Goal: Task Accomplishment & Management: Complete application form

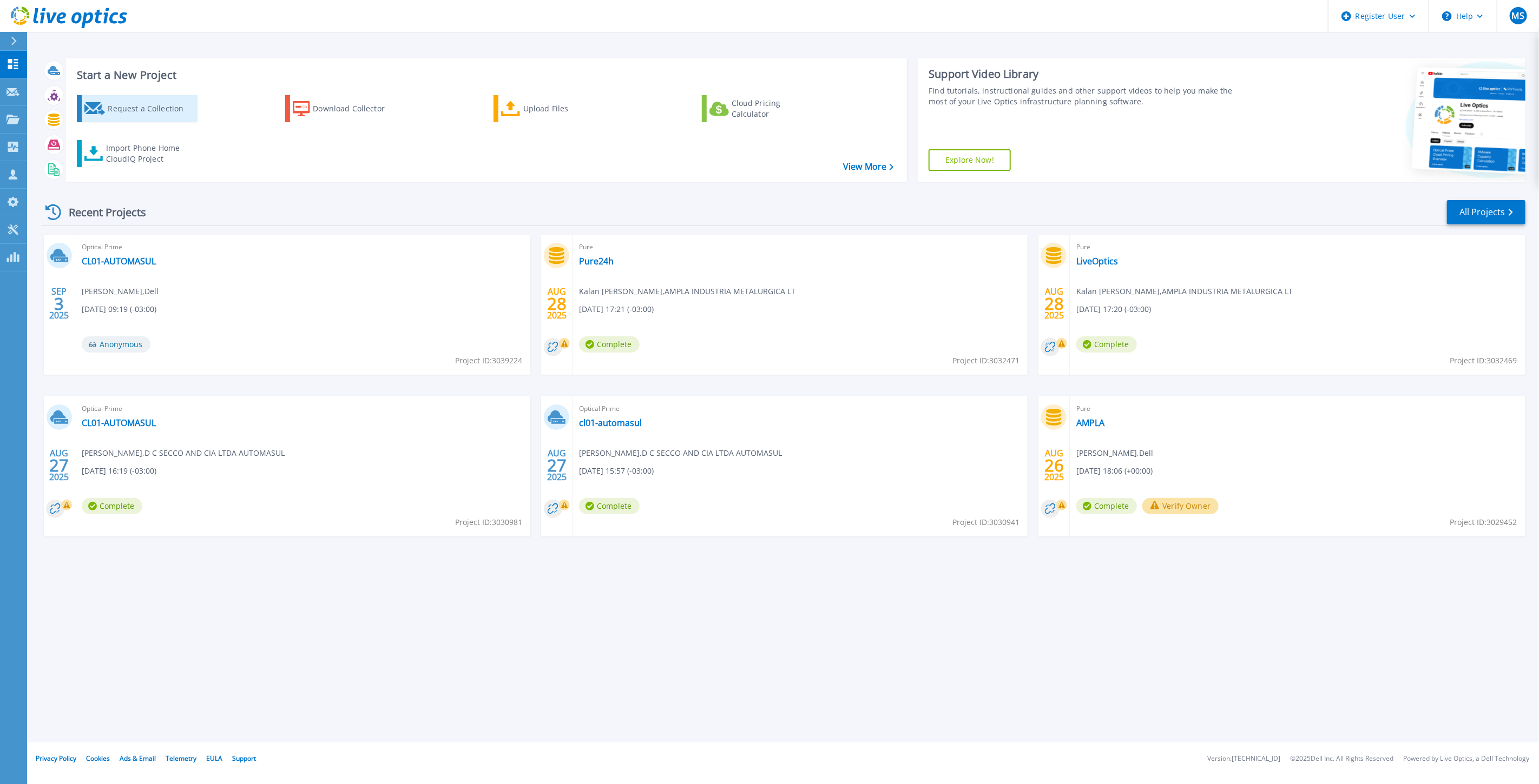
click at [161, 117] on div "Request a Collection" at bounding box center [151, 109] width 87 height 21
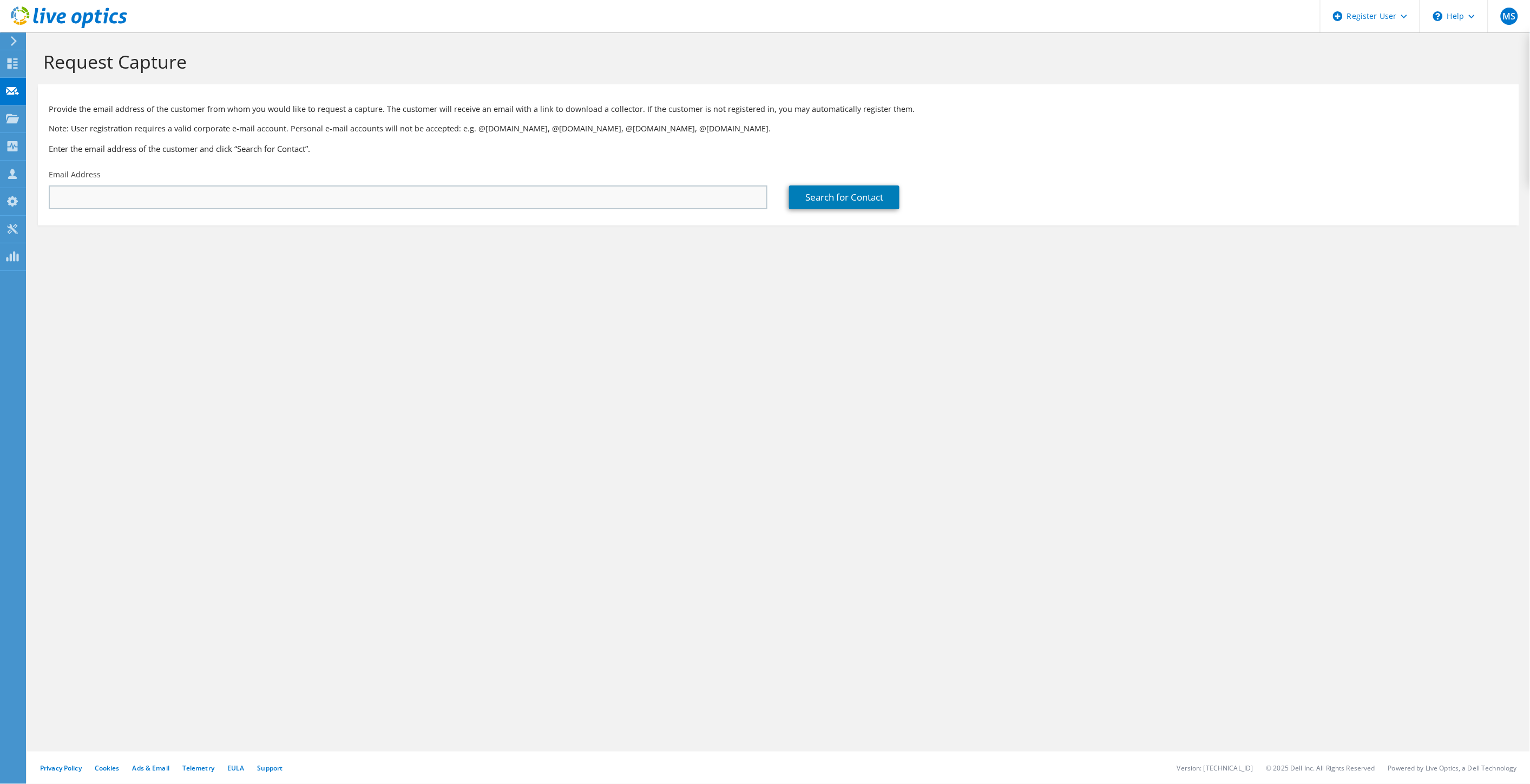
drag, startPoint x: 276, startPoint y: 211, endPoint x: 268, endPoint y: 203, distance: 11.3
click at [276, 211] on div "Email Address" at bounding box center [407, 189] width 740 height 51
click at [268, 202] on input "text" at bounding box center [408, 198] width 719 height 24
paste input "henrique.guardini@cooperflora.com.br"
type input "henrique.guardini@cooperflora.com.br"
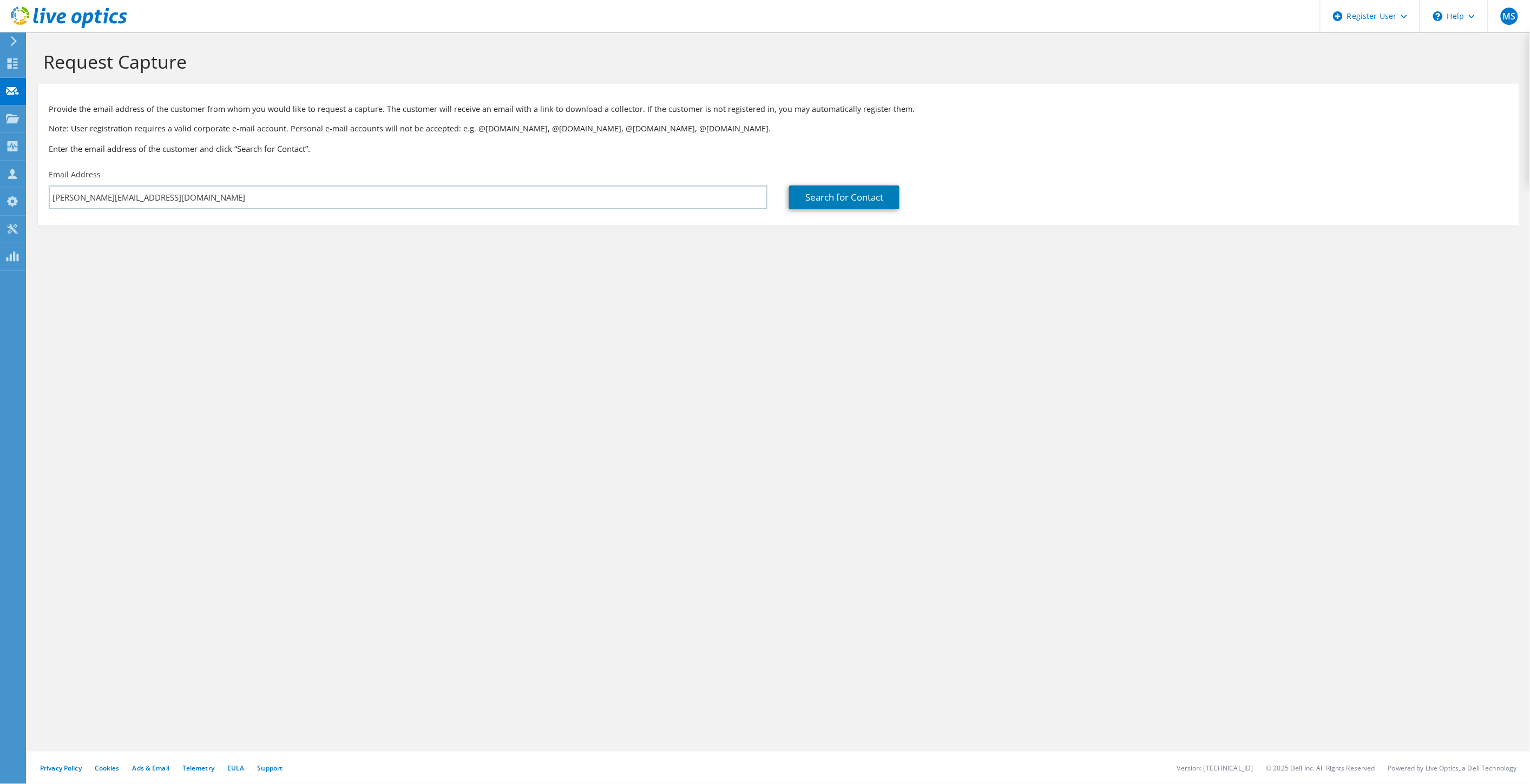
click at [425, 336] on div "Request Capture Provide the email address of the customer from whom you would l…" at bounding box center [778, 408] width 1503 height 752
click at [836, 195] on link "Search for Contact" at bounding box center [844, 198] width 111 height 24
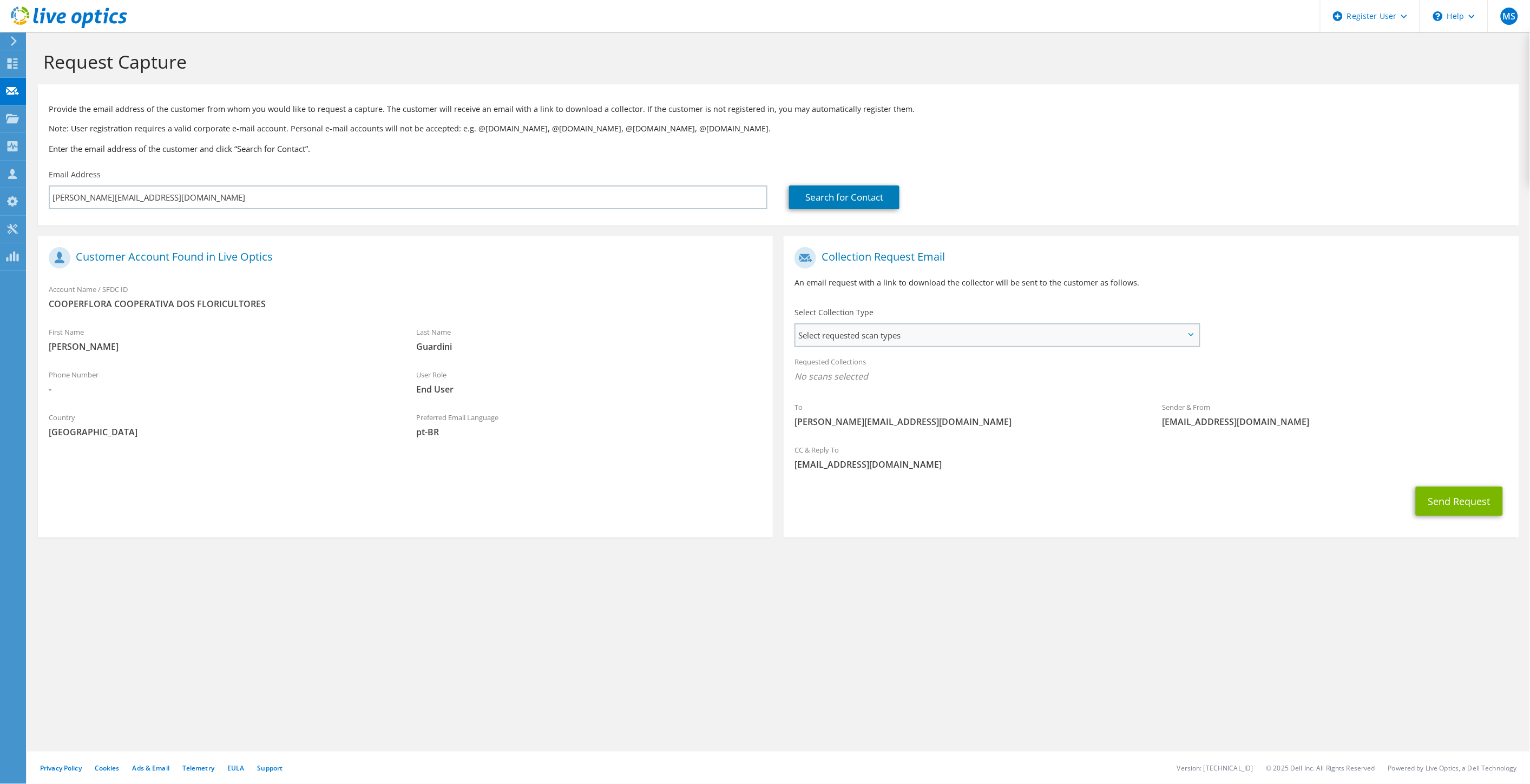
click at [949, 329] on span "Select requested scan types" at bounding box center [997, 335] width 403 height 21
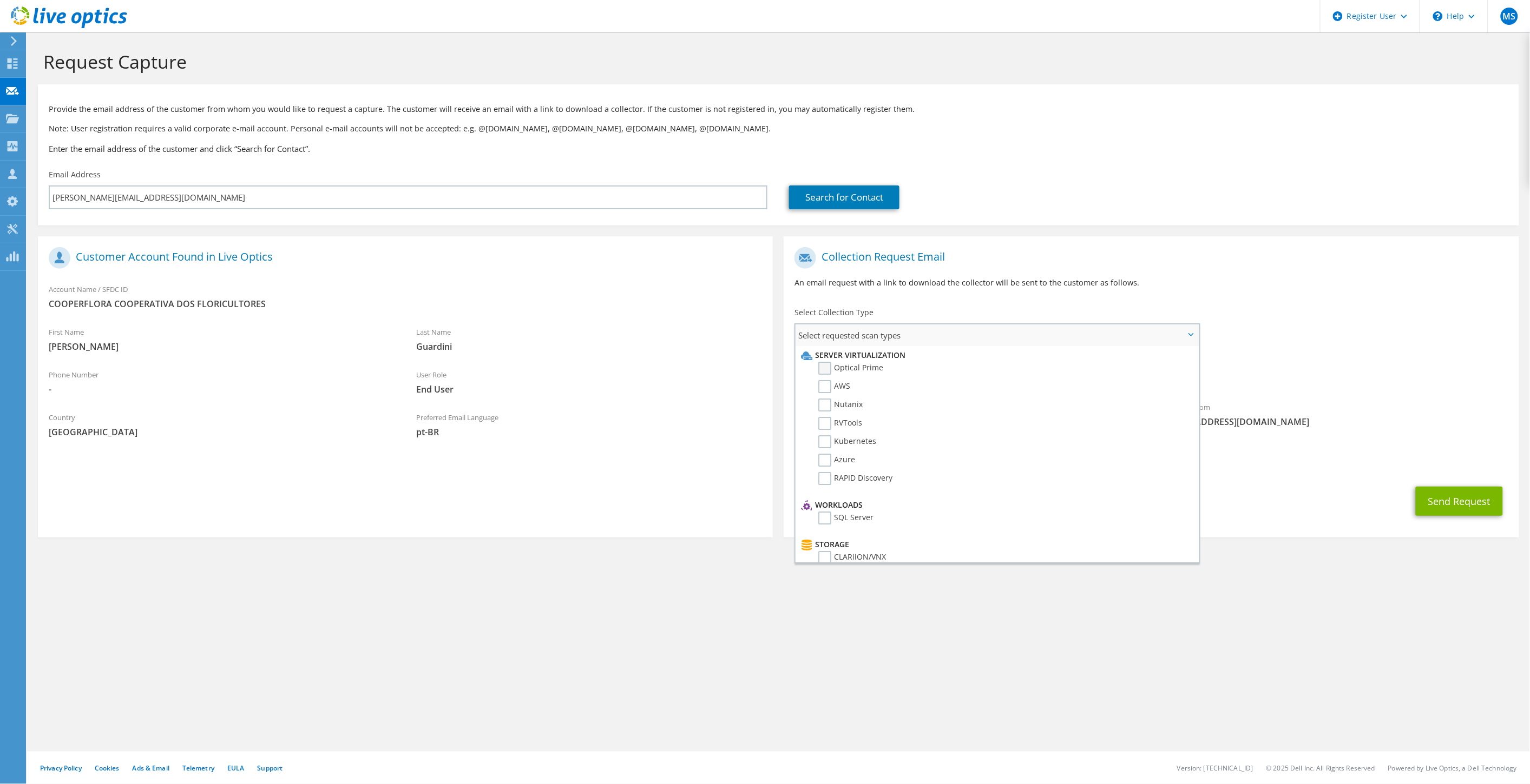
click at [855, 370] on label "Optical Prime" at bounding box center [851, 368] width 65 height 13
click at [0, 0] on input "Optical Prime" at bounding box center [0, 0] width 0 height 0
click at [1289, 386] on span "Optical Prime" at bounding box center [1151, 379] width 713 height 18
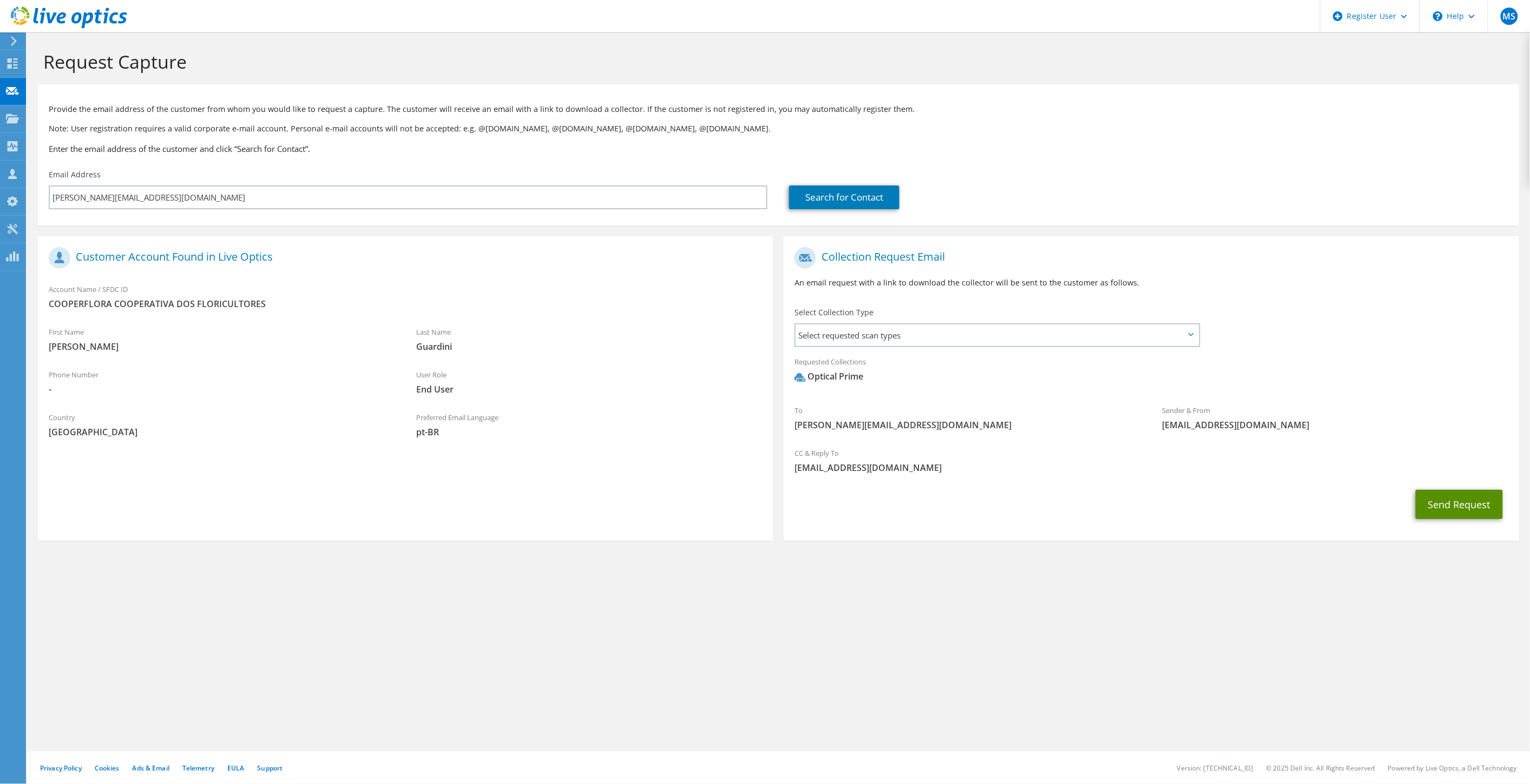
click at [1434, 493] on button "Send Request" at bounding box center [1459, 505] width 87 height 29
